Goal: Task Accomplishment & Management: Complete application form

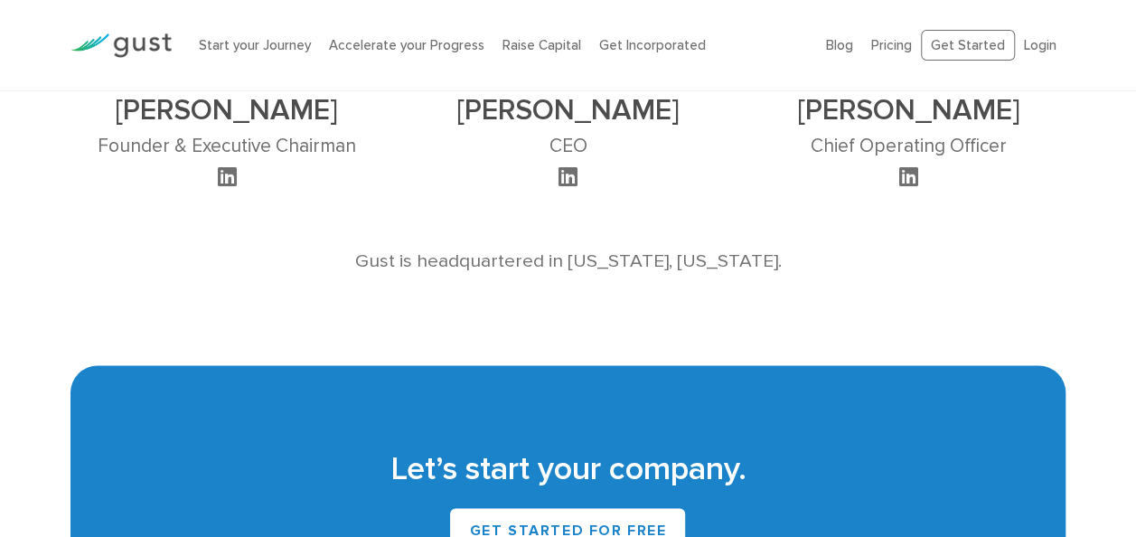
scroll to position [1411, 0]
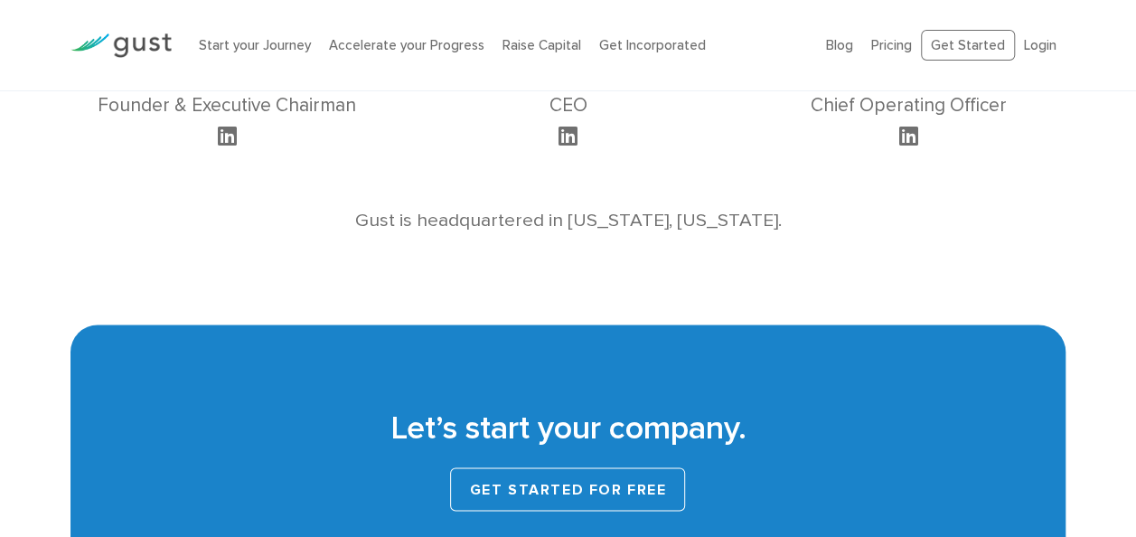
click at [624, 498] on link "Get Started for Free" at bounding box center [567, 488] width 235 height 43
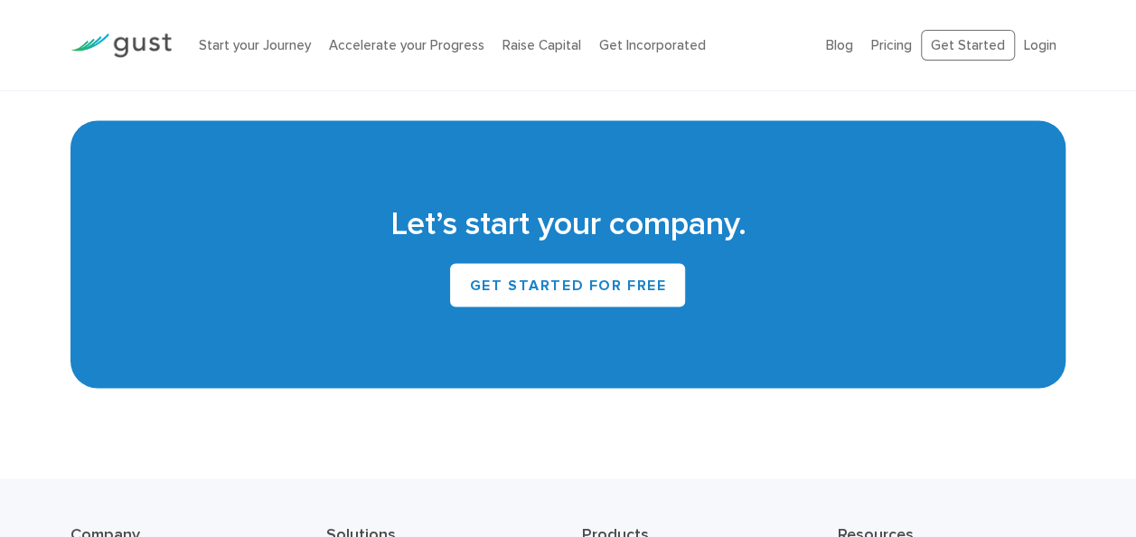
scroll to position [1411, 0]
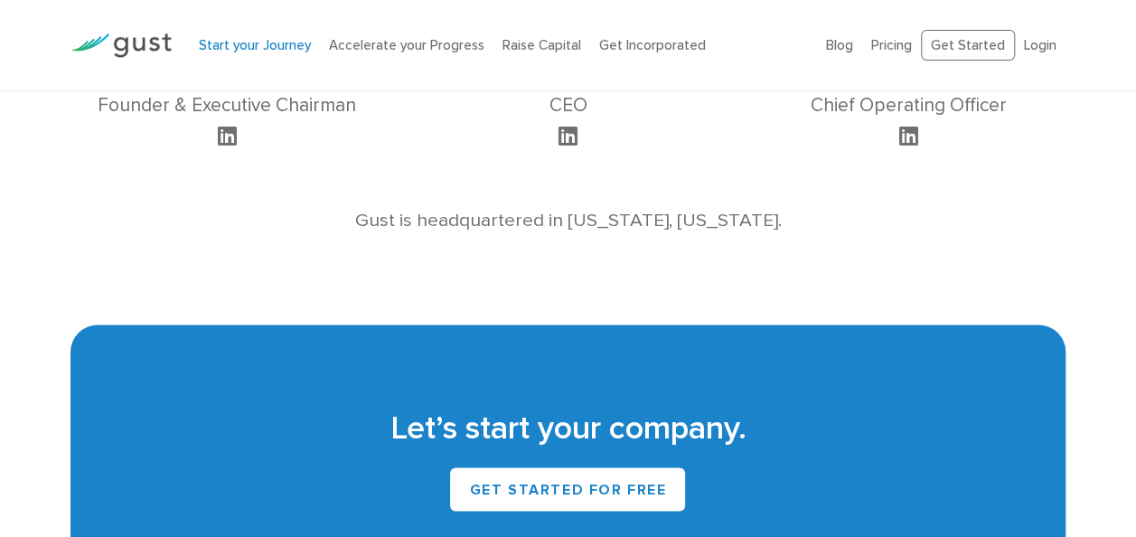
click at [239, 44] on link "Start your Journey" at bounding box center [255, 45] width 112 height 16
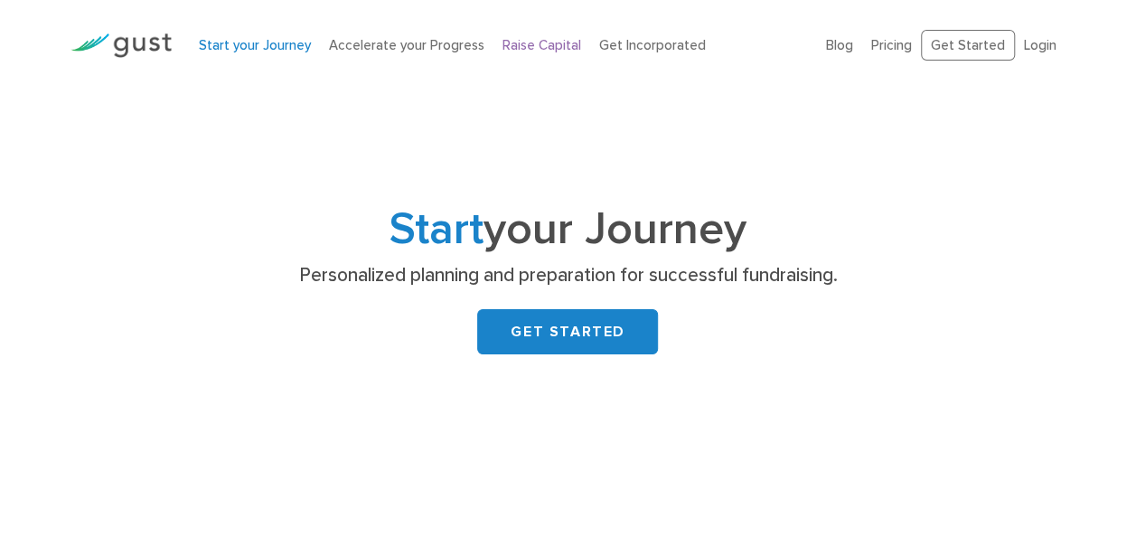
click at [519, 45] on link "Raise Capital" at bounding box center [541, 45] width 79 height 16
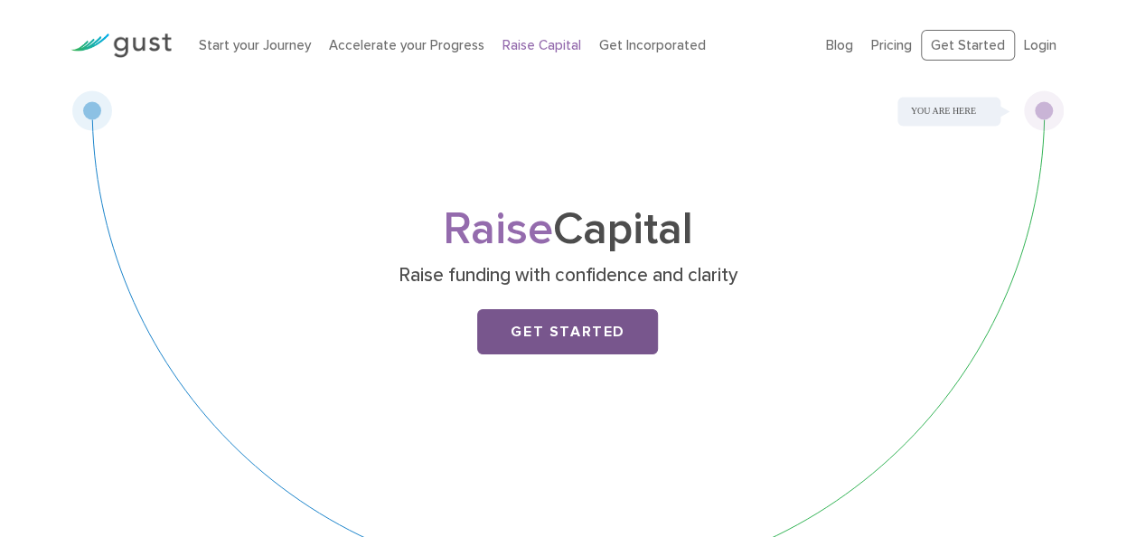
click at [542, 335] on link "Get Started" at bounding box center [567, 331] width 181 height 45
